Goal: Information Seeking & Learning: Check status

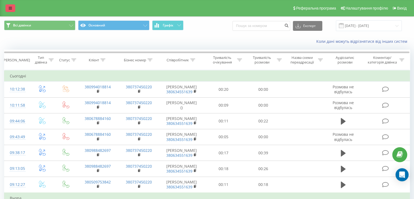
click at [11, 10] on link at bounding box center [10, 8] width 10 height 8
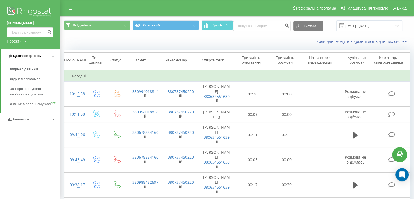
click at [36, 55] on span "Центр звернень" at bounding box center [27, 56] width 28 height 4
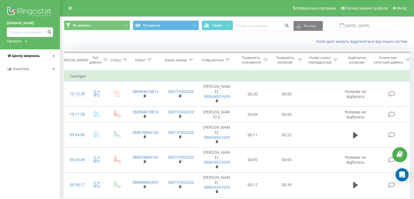
click at [32, 55] on span "Центр звернень" at bounding box center [26, 56] width 28 height 4
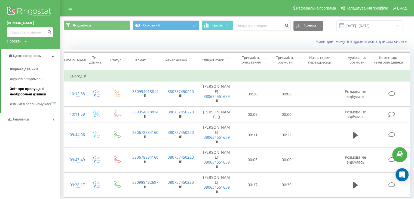
click at [34, 97] on span "Звіт про пропущені необроблені дзвінки" at bounding box center [33, 91] width 47 height 11
click at [27, 90] on span "Звіт про пропущені необроблені дзвінки" at bounding box center [33, 91] width 47 height 11
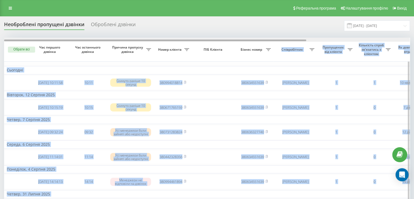
drag, startPoint x: 264, startPoint y: 42, endPoint x: 279, endPoint y: 38, distance: 16.2
click at [279, 38] on div "Обрати всі Час першого дзвінка Час останнього дзвінка Причина пропуску дзвінка …" at bounding box center [207, 170] width 406 height 265
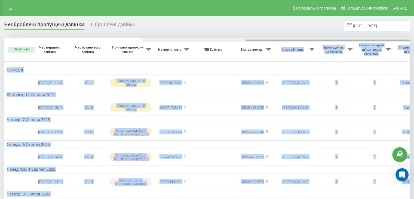
scroll to position [0, 138]
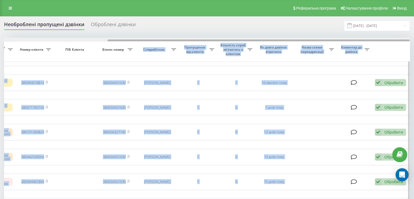
click at [279, 38] on div at bounding box center [207, 40] width 406 height 4
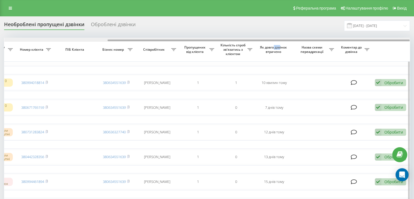
drag, startPoint x: 273, startPoint y: 42, endPoint x: 281, endPoint y: 42, distance: 8.2
click at [281, 42] on div "Обрати всі Час першого дзвінка Час останнього дзвінка Причина пропуску дзвінка …" at bounding box center [207, 170] width 406 height 265
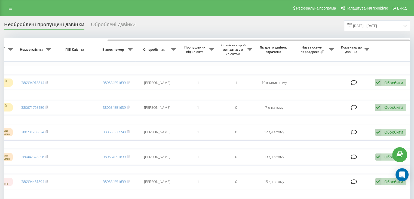
click at [290, 31] on div "Необроблені пропущені дзвінки Оброблені дзвінки [DATE] - [DATE]" at bounding box center [207, 25] width 406 height 11
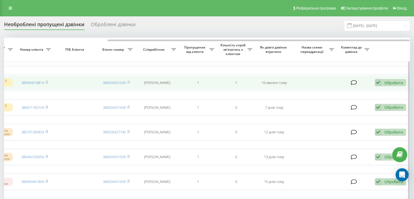
click at [377, 81] on icon at bounding box center [378, 82] width 7 height 7
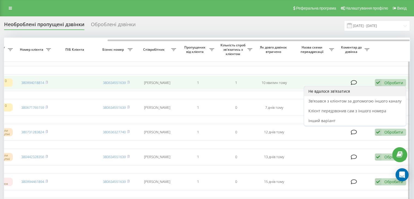
click at [342, 94] on div "Не вдалося зв'язатися" at bounding box center [355, 91] width 102 height 10
